Goal: Transaction & Acquisition: Purchase product/service

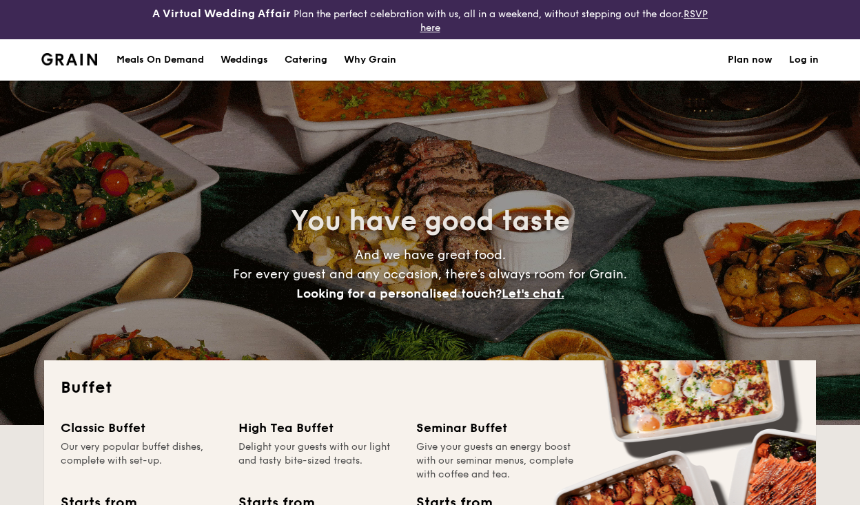
select select
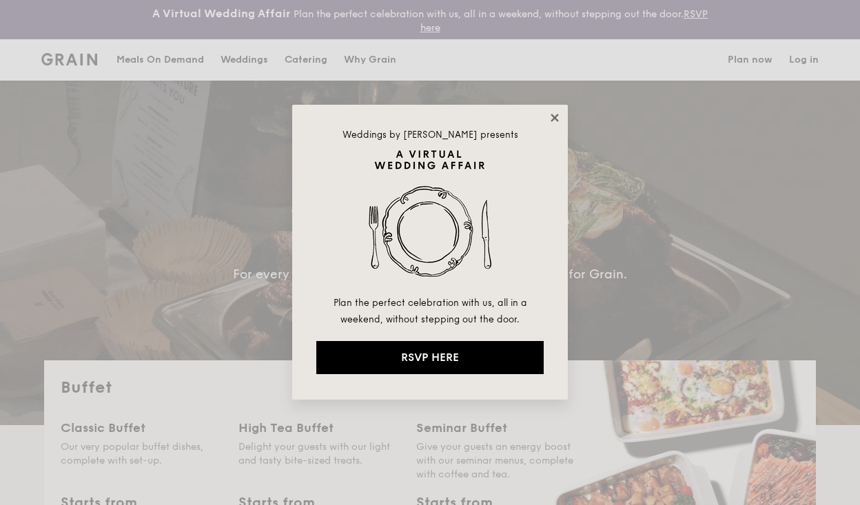
click at [548, 119] on icon at bounding box center [554, 118] width 12 height 12
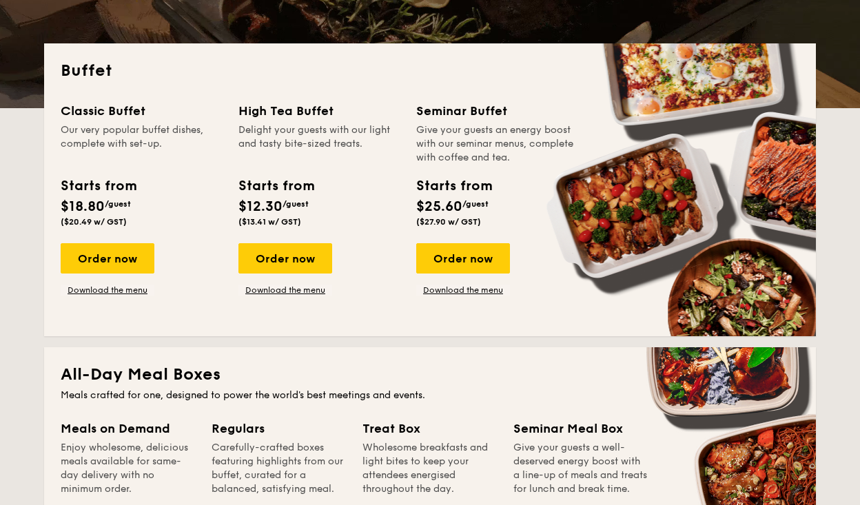
scroll to position [333, 0]
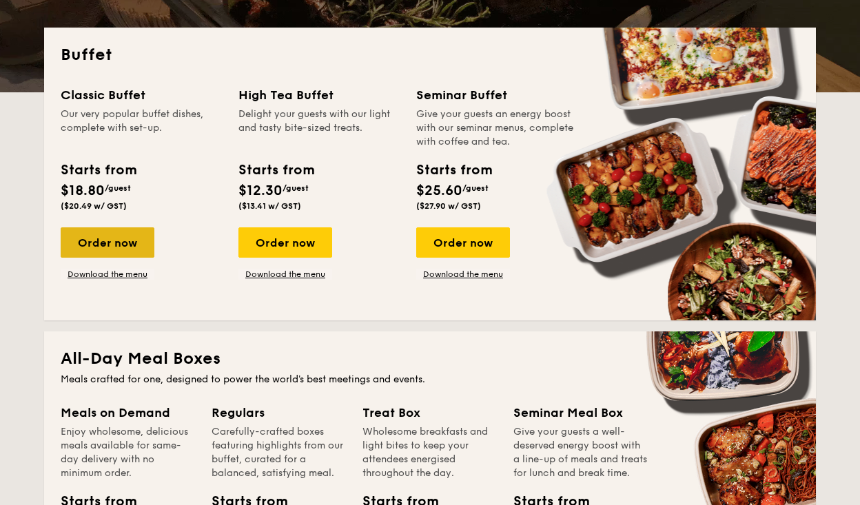
click at [133, 237] on div "Order now" at bounding box center [108, 242] width 94 height 30
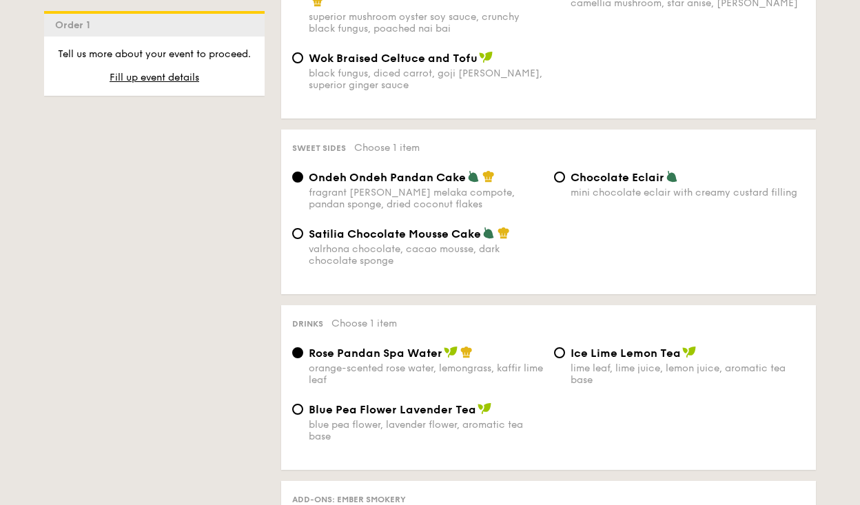
scroll to position [1197, 0]
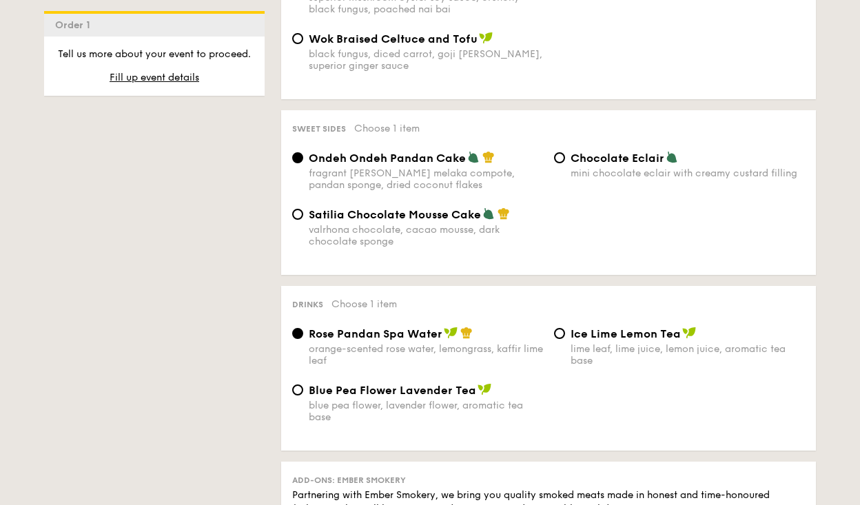
click at [654, 167] on div "mini chocolate eclair with creamy custard filling" at bounding box center [687, 173] width 234 height 12
click at [565, 160] on input "Chocolate Eclair mini chocolate eclair with creamy custard filling" at bounding box center [559, 157] width 11 height 11
radio input "true"
click at [602, 327] on span "Ice Lime Lemon Tea" at bounding box center [625, 333] width 110 height 13
click at [565, 328] on input "Ice Lime Lemon Tea lime leaf, lime juice, lemon juice, aromatic tea base" at bounding box center [559, 333] width 11 height 11
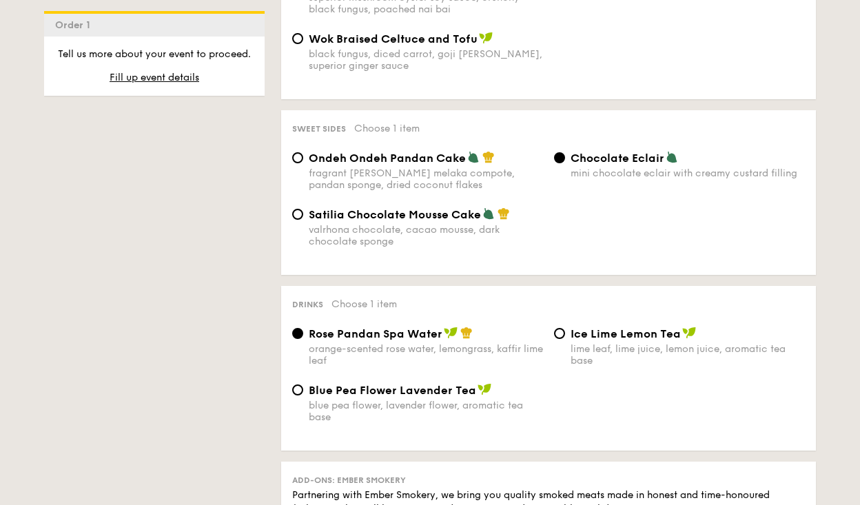
radio input "true"
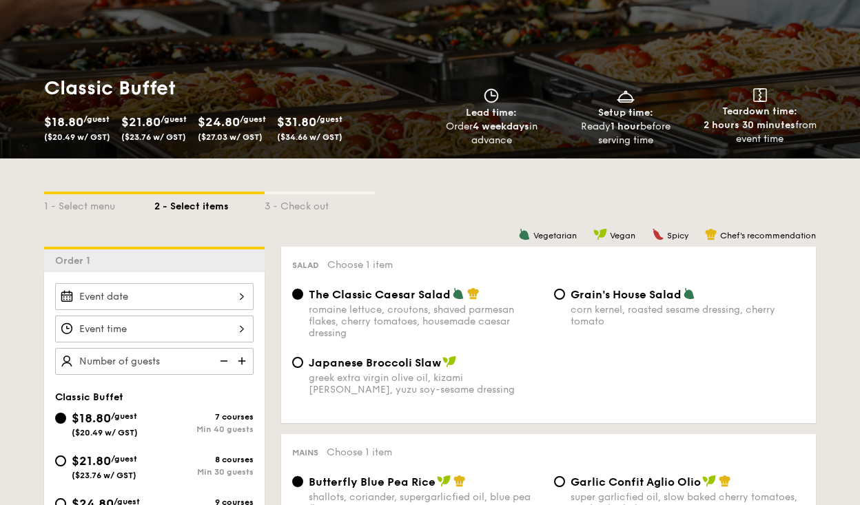
scroll to position [180, 0]
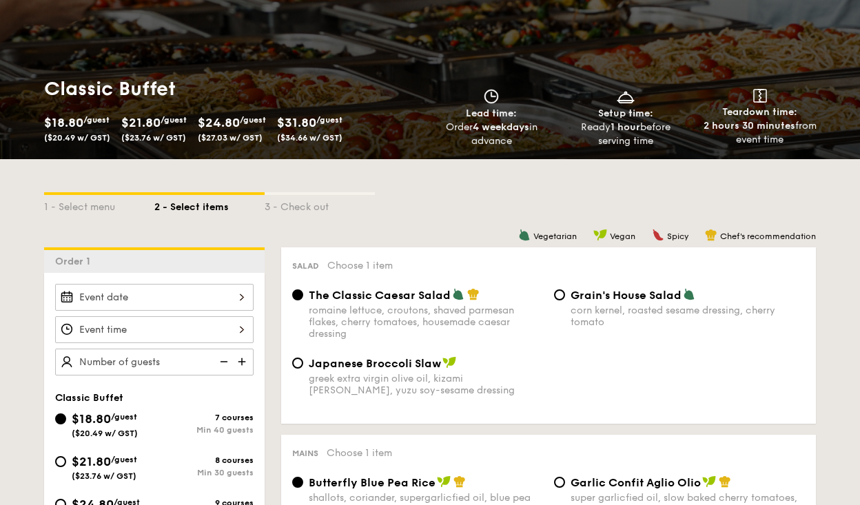
click at [143, 465] on div "$21.80 /guest ($23.76 w/ GST)" at bounding box center [104, 466] width 99 height 29
click at [66, 465] on input "$21.80 /guest ($23.76 w/ GST) 8 courses Min 30 guests" at bounding box center [60, 461] width 11 height 11
radio input "true"
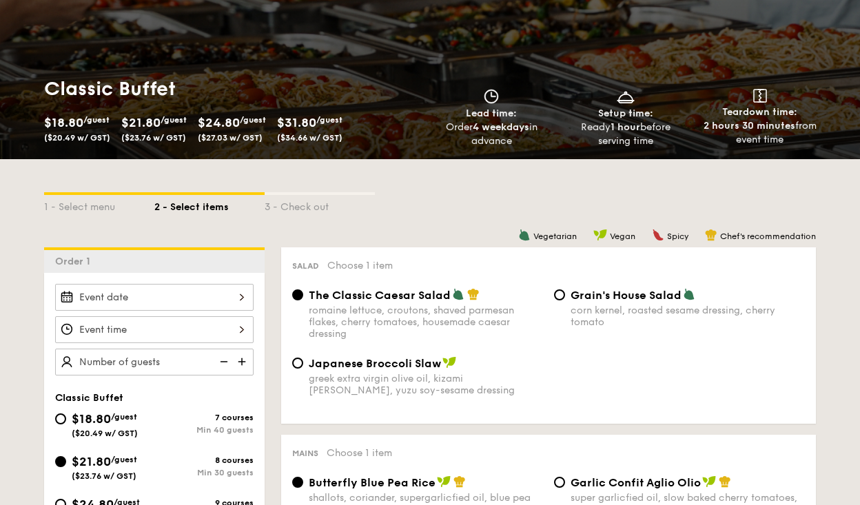
radio input "true"
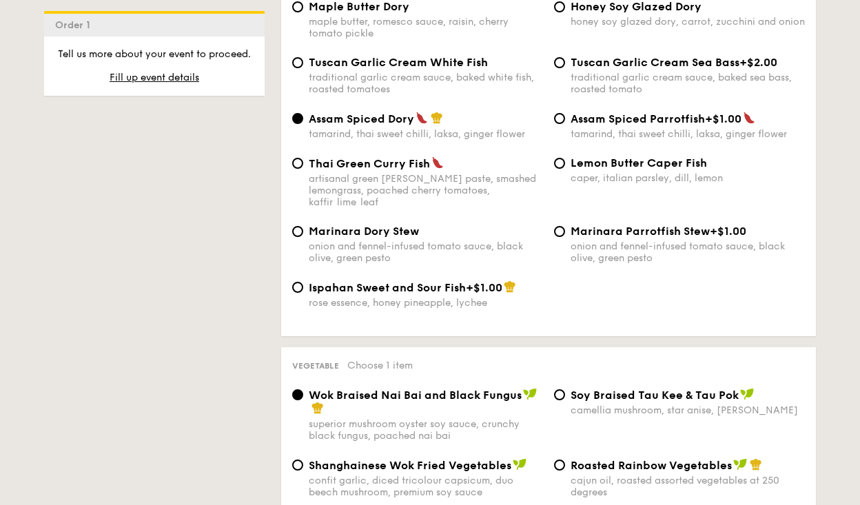
scroll to position [1951, 0]
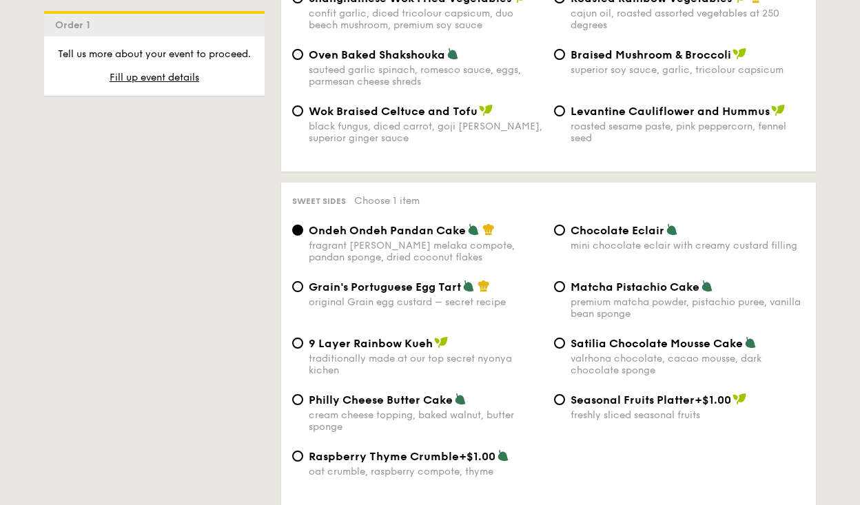
click at [618, 224] on span "Chocolate Eclair" at bounding box center [617, 230] width 94 height 13
click at [565, 225] on input "Chocolate Eclair mini chocolate eclair with creamy custard filling" at bounding box center [559, 230] width 11 height 11
radio input "true"
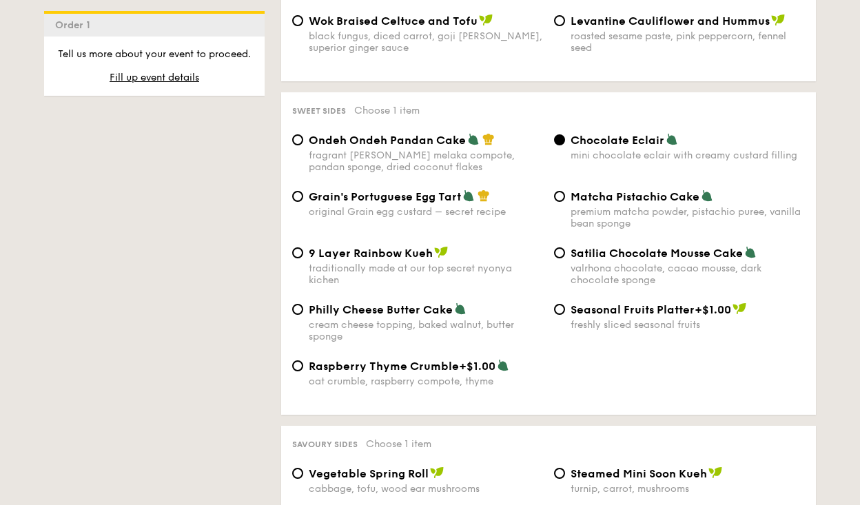
scroll to position [1989, 0]
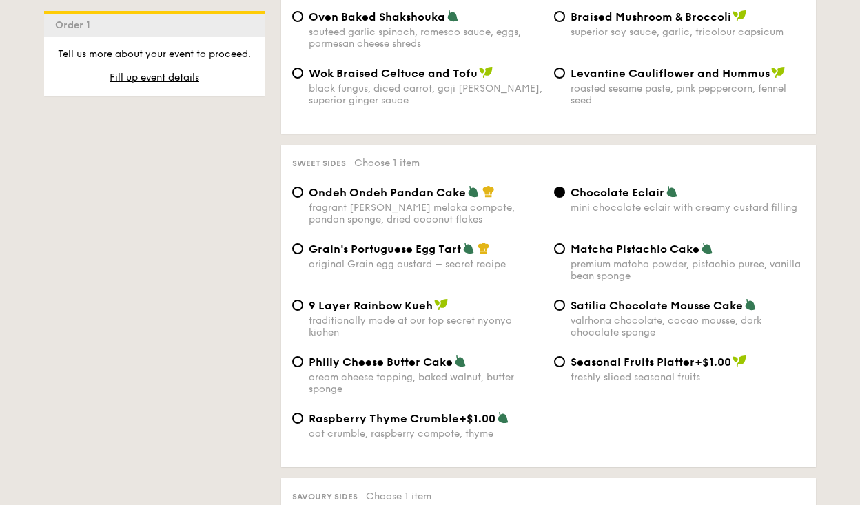
click at [466, 152] on div "Sweet sides Choose 1 item Ondeh Ondeh Pandan Cake fragrant [PERSON_NAME] melaka…" at bounding box center [548, 306] width 534 height 322
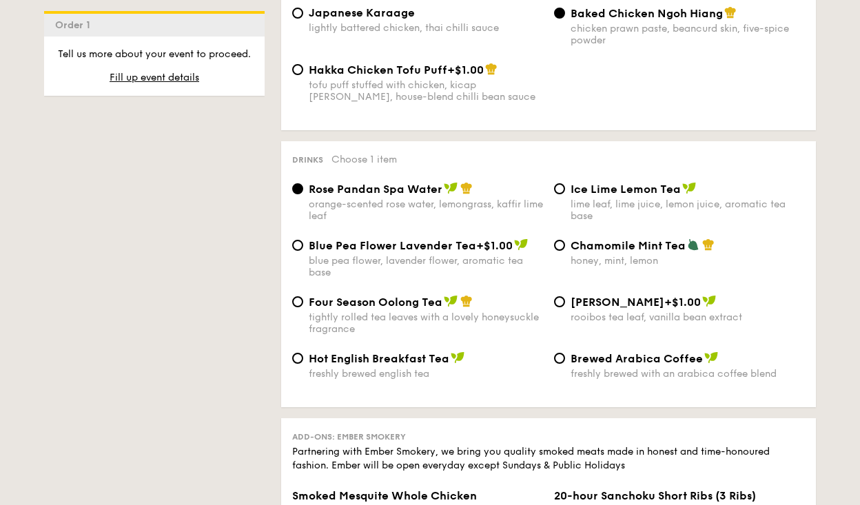
scroll to position [2602, 0]
click at [579, 154] on div "Drinks Choose 1 item Rose Pandan Spa Water orange-scented rose water, lemongras…" at bounding box center [548, 274] width 534 height 266
click at [439, 295] on span "Four Season Oolong Tea" at bounding box center [376, 301] width 134 height 13
click at [303, 296] on input "Four Season Oolong Tea tightly rolled tea leaves with a lovely honeysuckle frag…" at bounding box center [297, 301] width 11 height 11
radio input "true"
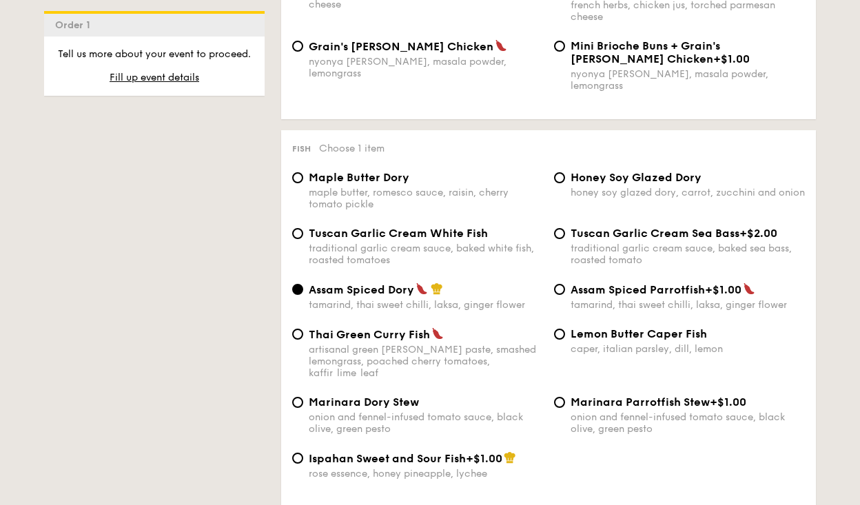
scroll to position [1314, 0]
click at [466, 242] on div "traditional garlic cream sauce, baked white fish, roasted tomatoes" at bounding box center [426, 253] width 234 height 23
click at [303, 237] on input "Tuscan Garlic Cream White Fish traditional garlic cream sauce, baked white fish…" at bounding box center [297, 232] width 11 height 11
radio input "true"
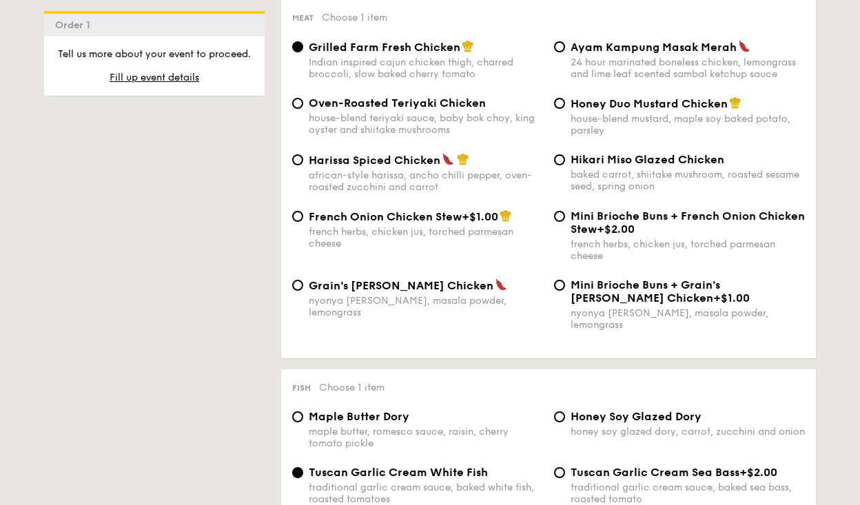
scroll to position [965, 0]
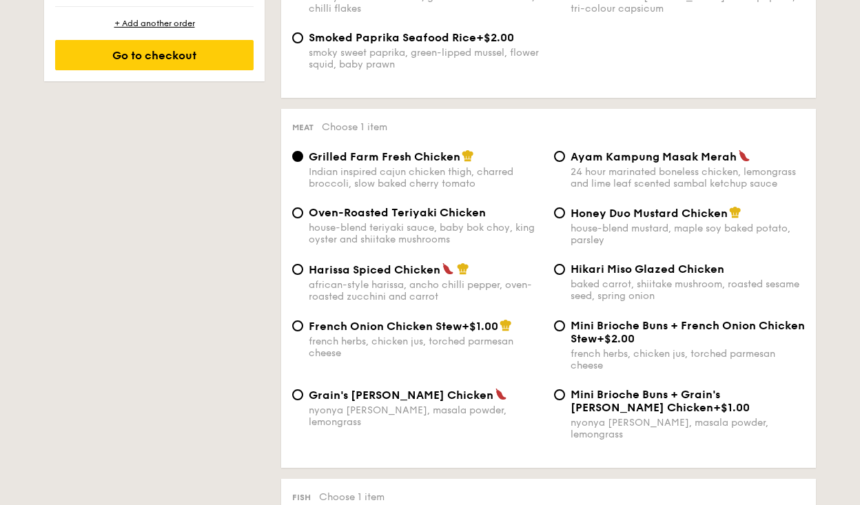
click at [446, 220] on div "Oven-Roasted Teriyaki Chicken house-blend teriyaki sauce, baby bok choy, king o…" at bounding box center [426, 225] width 234 height 39
click at [303, 218] on input "Oven-Roasted Teriyaki Chicken house-blend teriyaki sauce, baby bok choy, king o…" at bounding box center [297, 212] width 11 height 11
radio input "true"
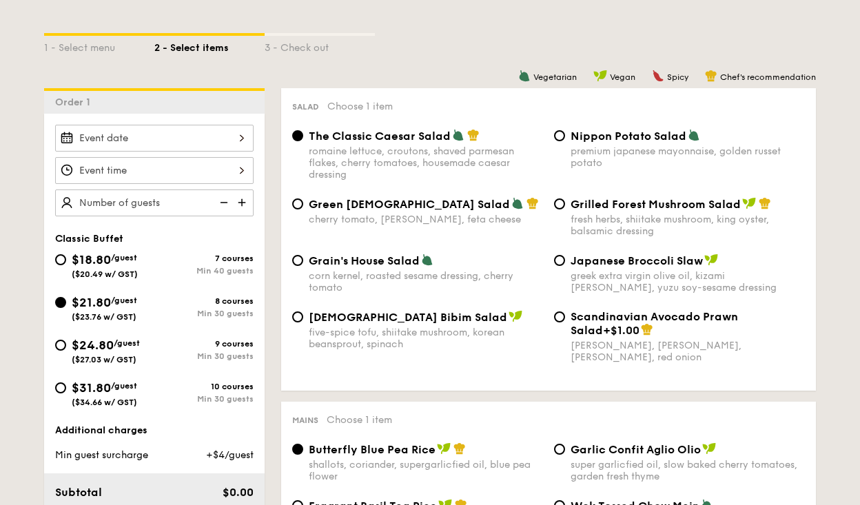
scroll to position [366, 0]
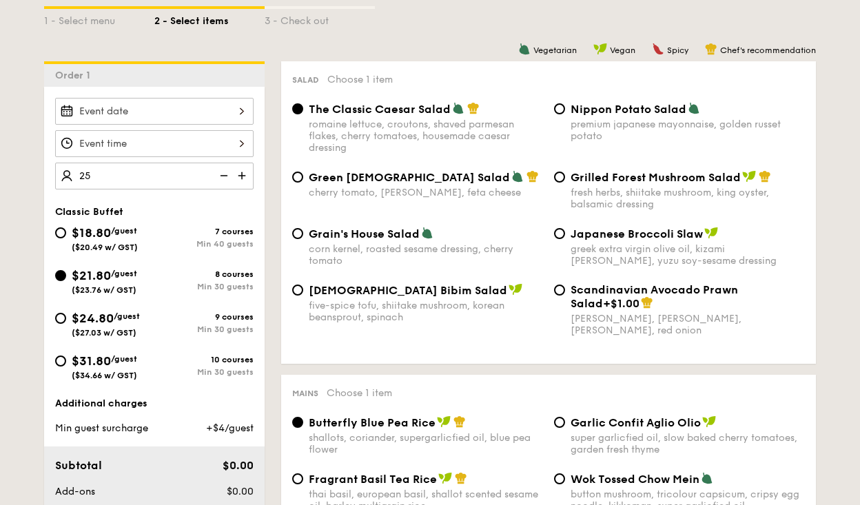
type input "25 guests"
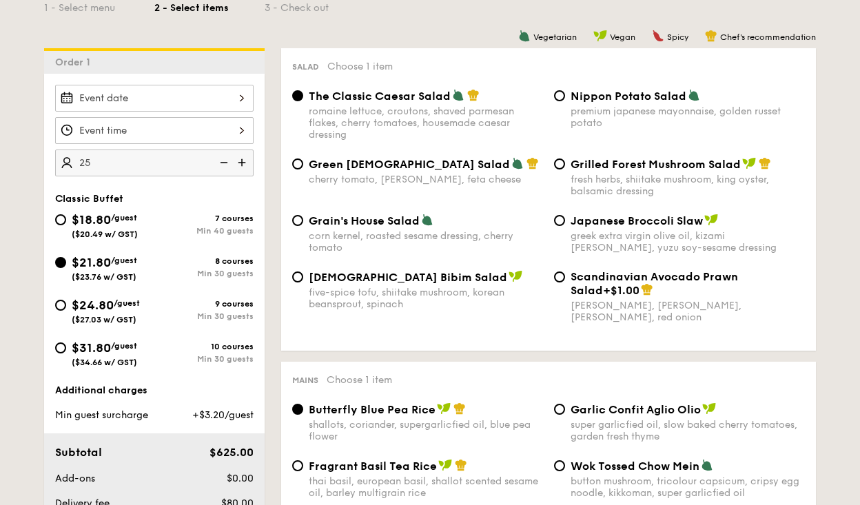
scroll to position [163, 0]
